Goal: Find specific page/section

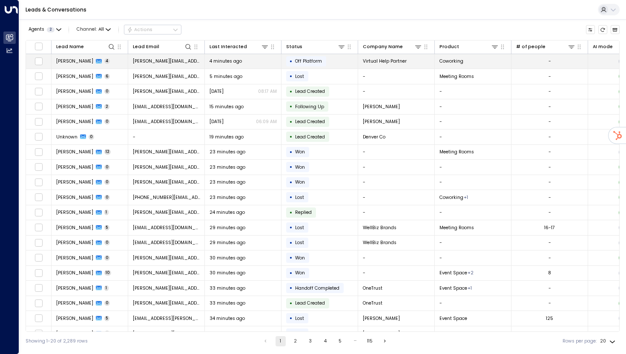
click at [116, 61] on td "[PERSON_NAME] 4" at bounding box center [90, 61] width 77 height 15
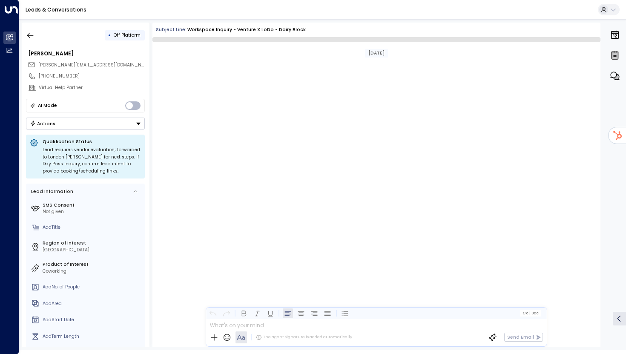
scroll to position [1183, 0]
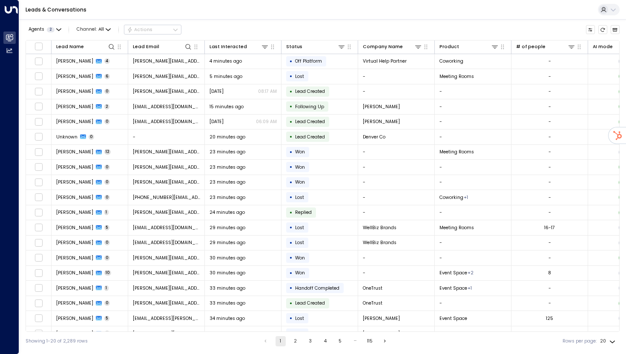
click at [297, 9] on div "Leads & Conversations" at bounding box center [322, 10] width 607 height 20
